Goal: Task Accomplishment & Management: Manage account settings

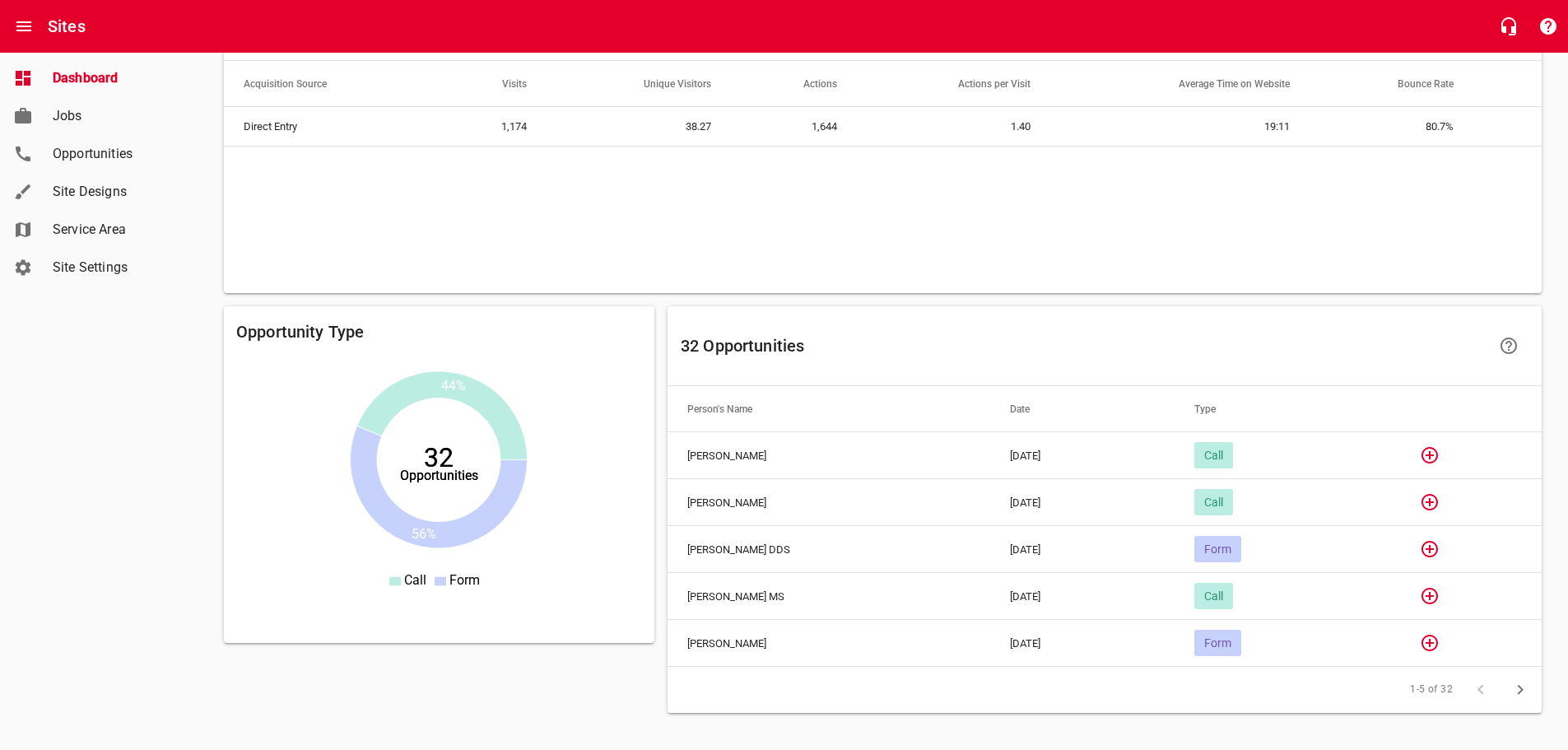
scroll to position [1070, 0]
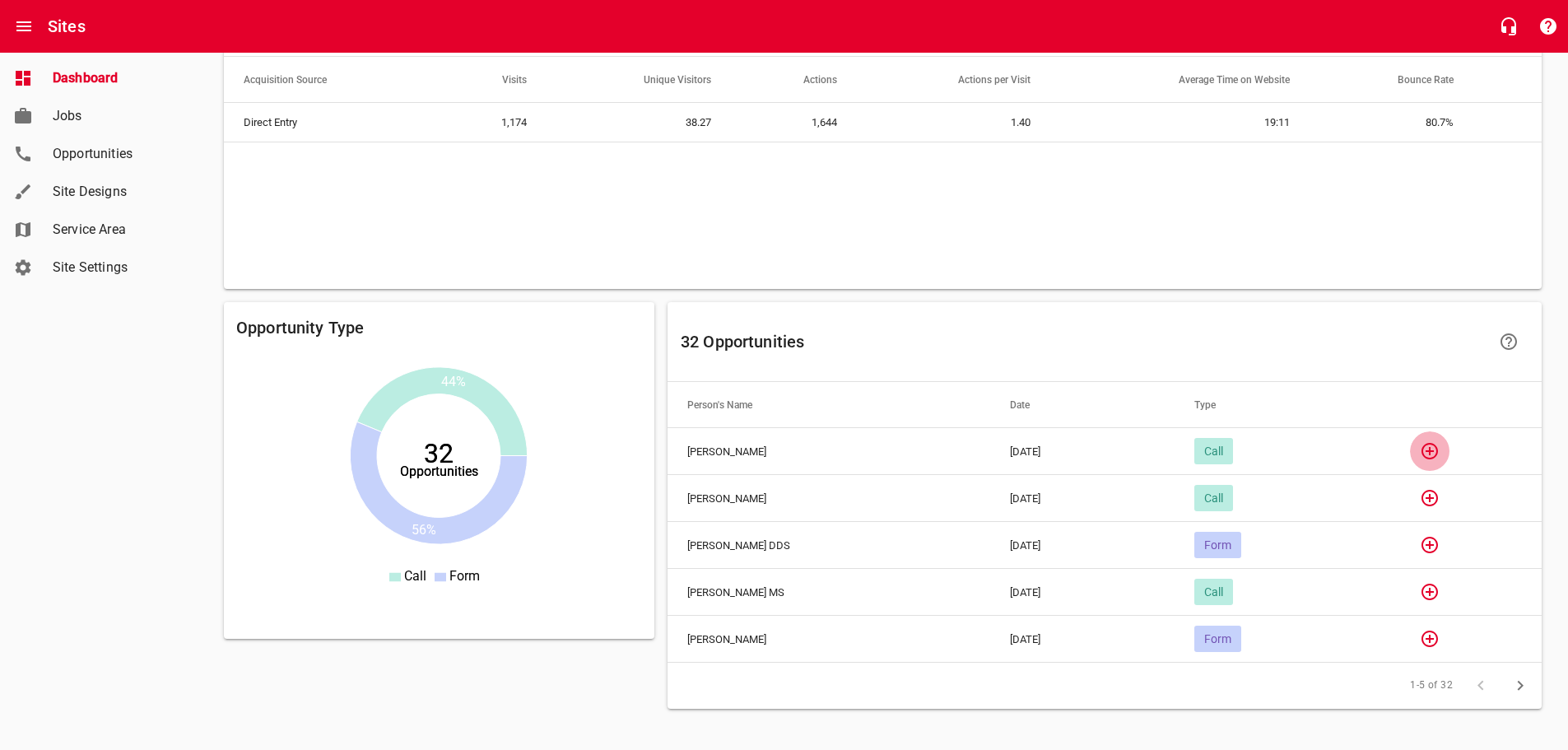
click at [1430, 451] on icon "button" at bounding box center [1430, 451] width 20 height 20
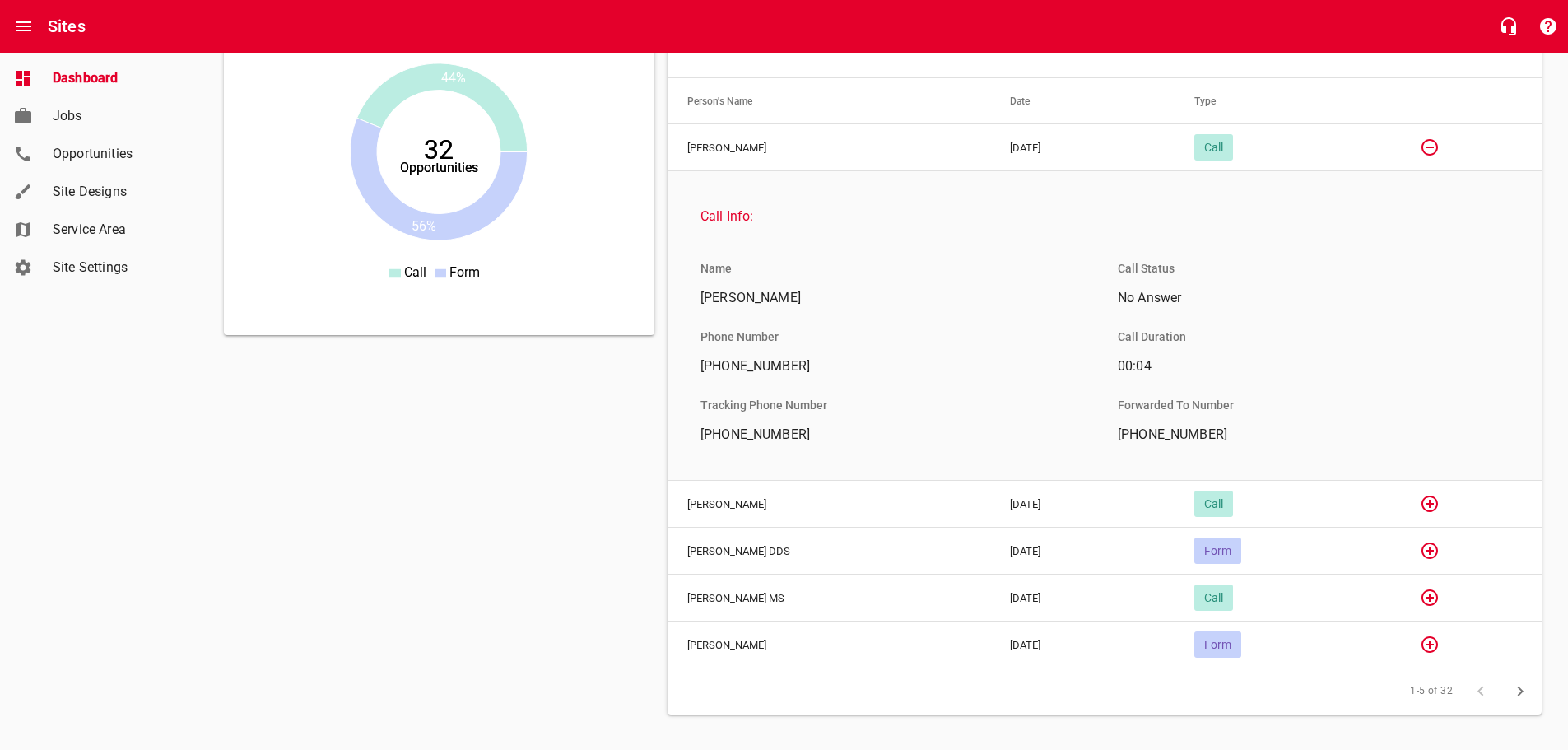
scroll to position [1399, 0]
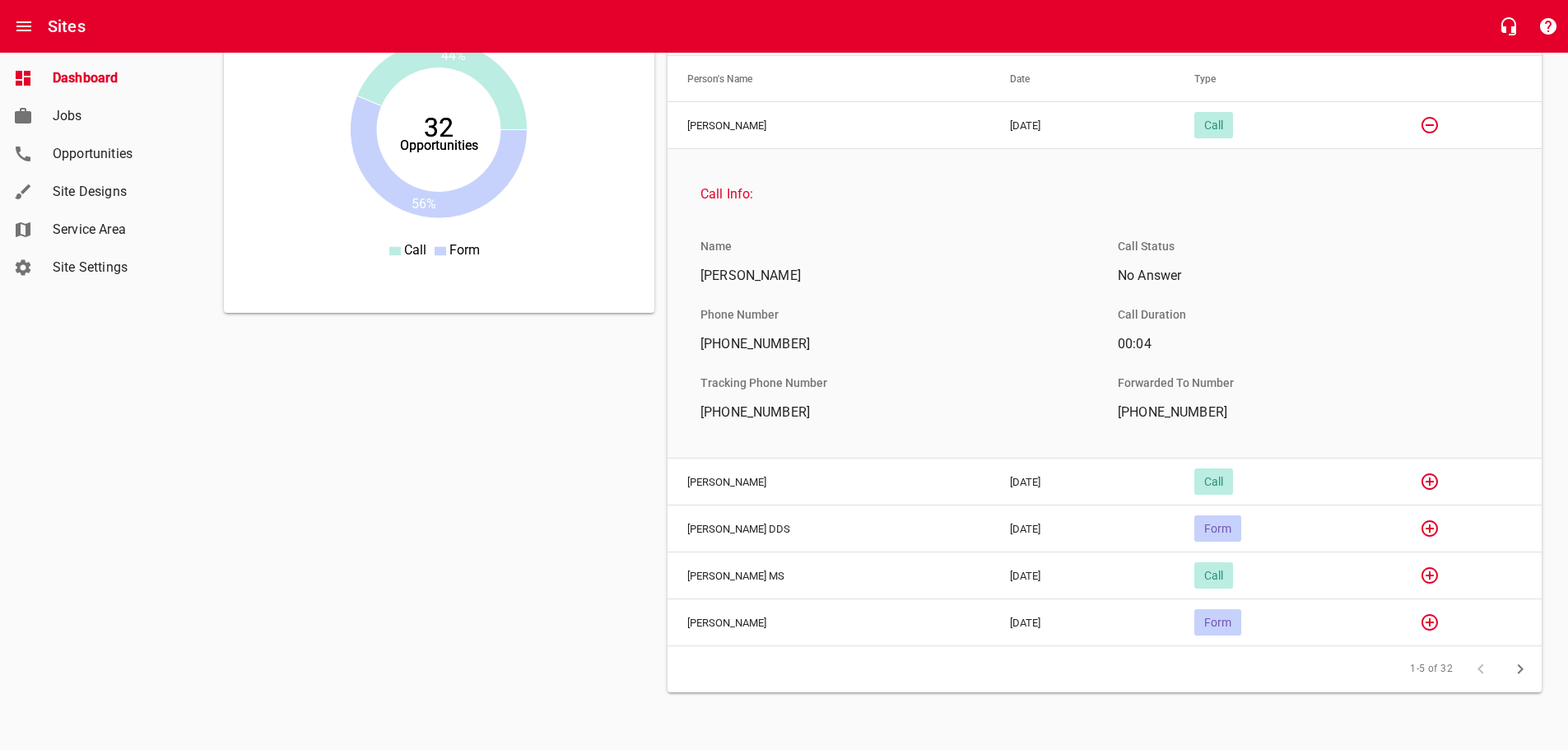
click at [1430, 482] on icon "button" at bounding box center [1430, 482] width 20 height 20
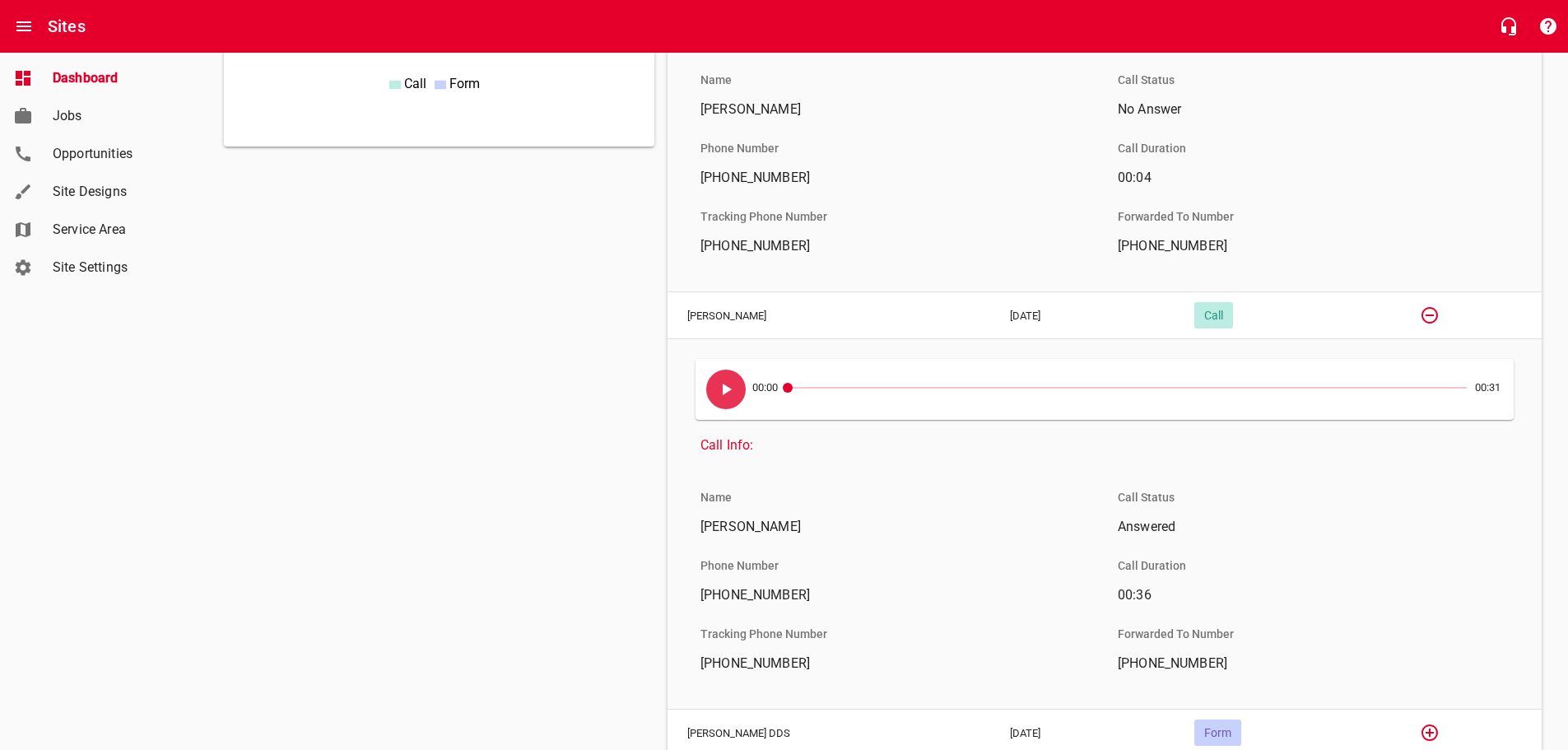
scroll to position [1564, 0]
click at [723, 389] on icon "button" at bounding box center [727, 388] width 9 height 12
click at [1433, 314] on icon "button" at bounding box center [1430, 314] width 17 height 17
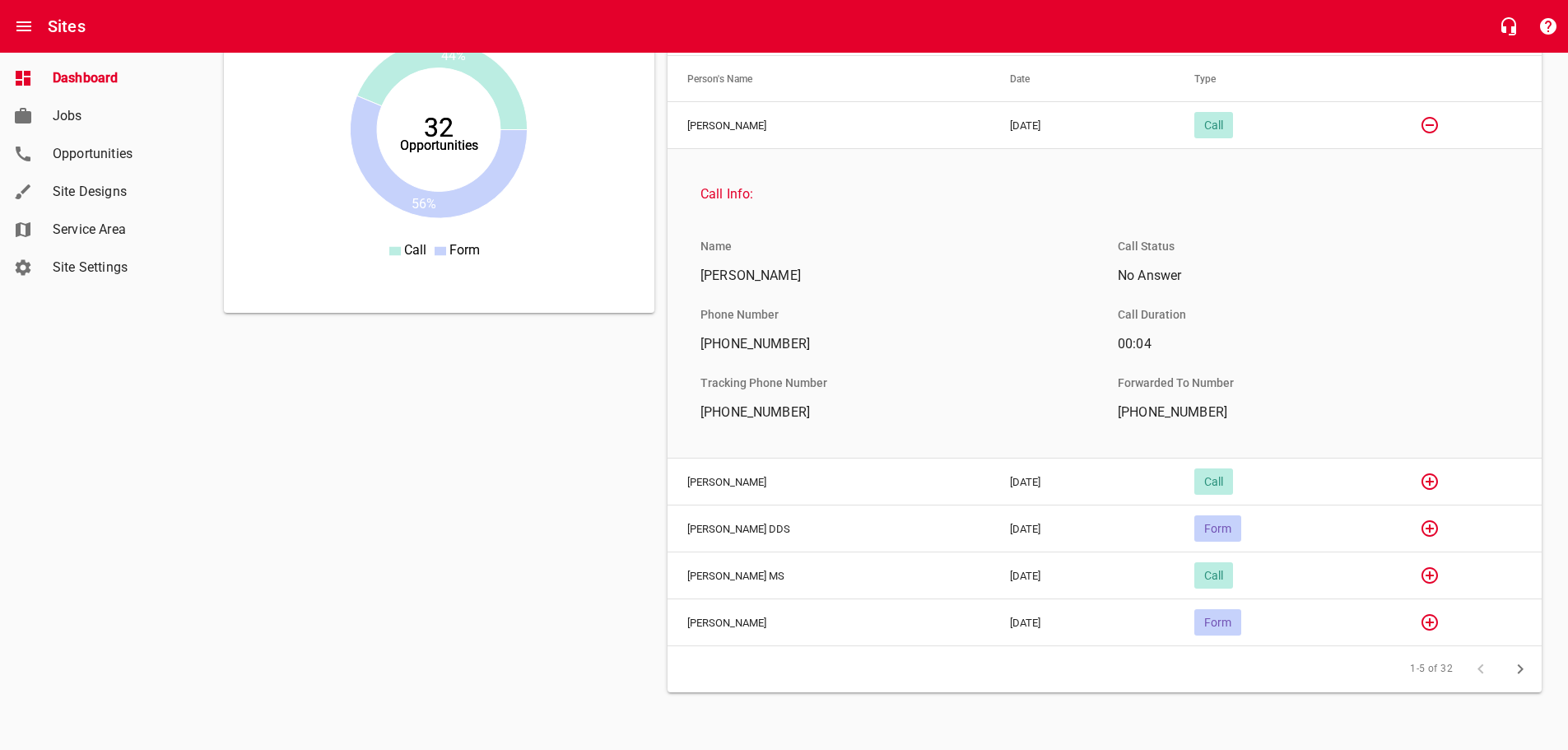
scroll to position [1399, 0]
click at [1437, 125] on icon "button" at bounding box center [1430, 125] width 20 height 20
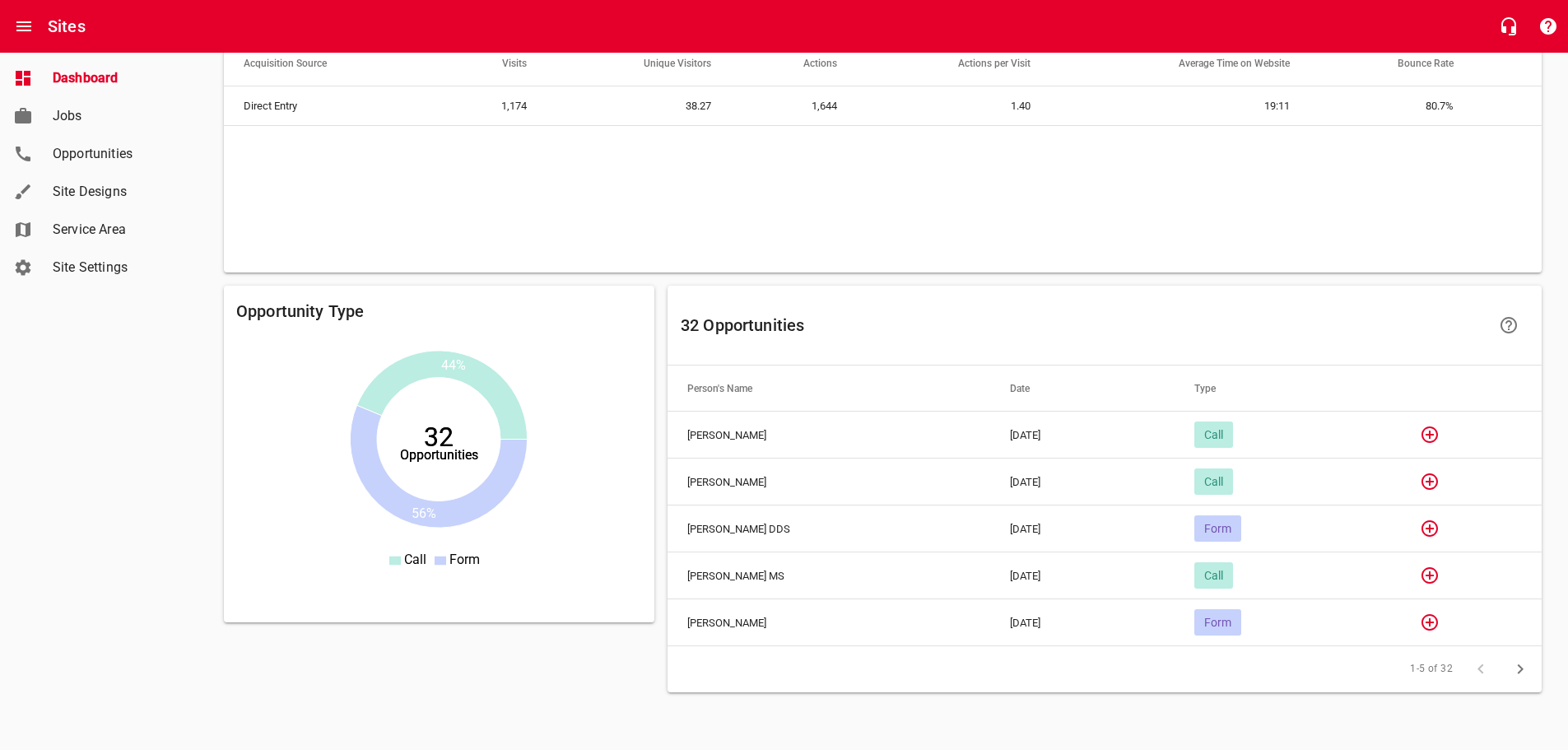
scroll to position [1090, 0]
click at [1430, 526] on icon "button" at bounding box center [1430, 529] width 17 height 17
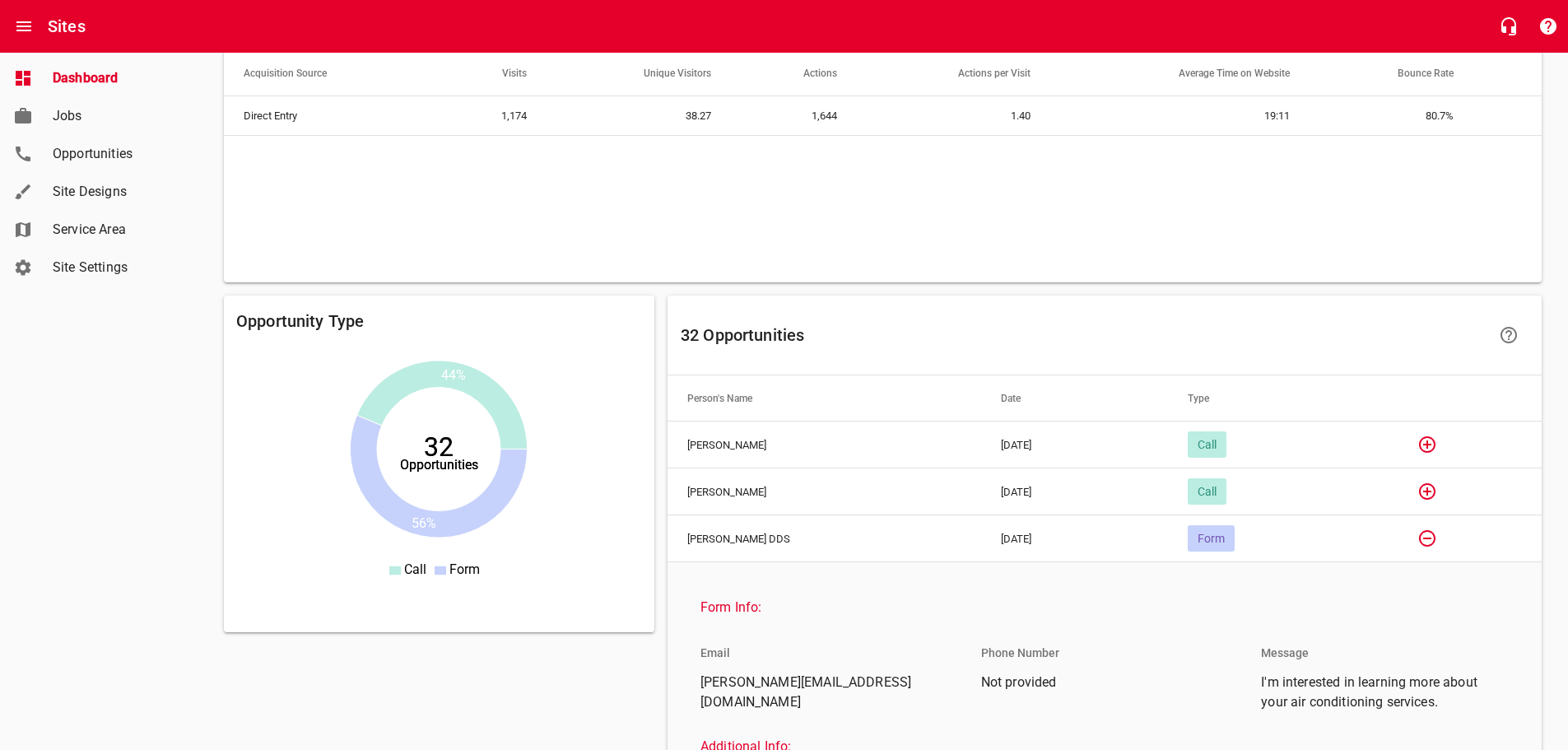
scroll to position [1008, 0]
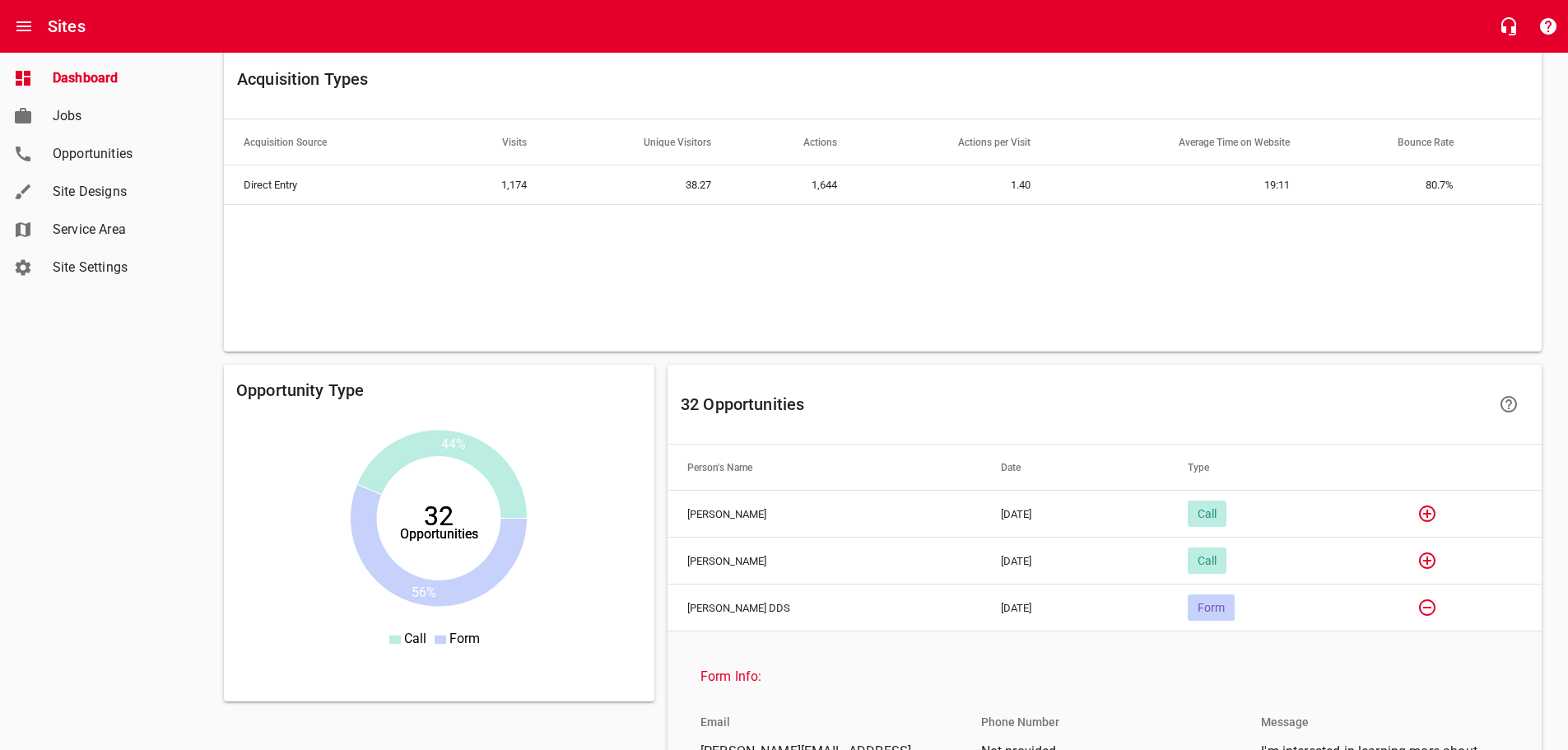
click at [1433, 608] on icon "button" at bounding box center [1427, 607] width 20 height 20
